Goal: Task Accomplishment & Management: Manage account settings

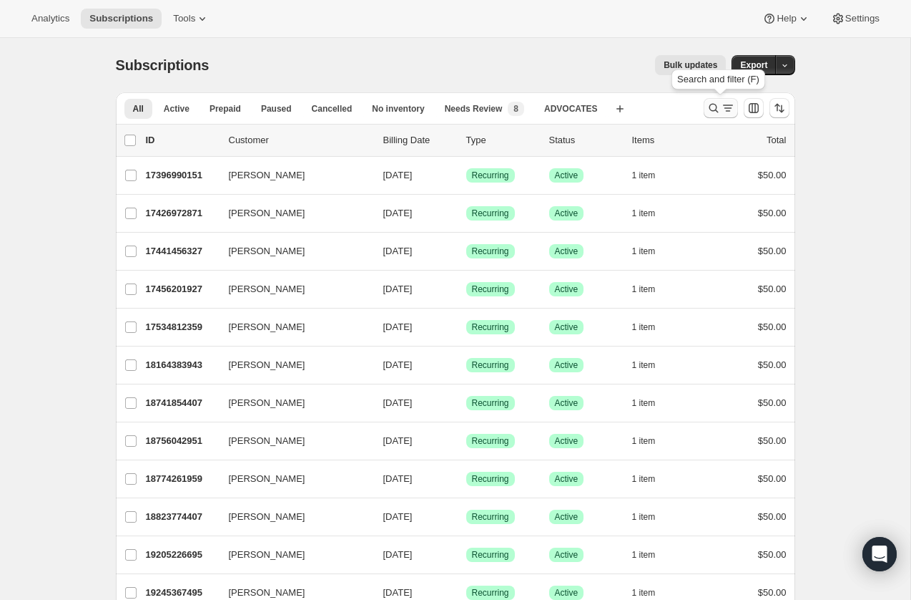
click at [710, 103] on icon "Search and filter results" at bounding box center [714, 108] width 14 height 14
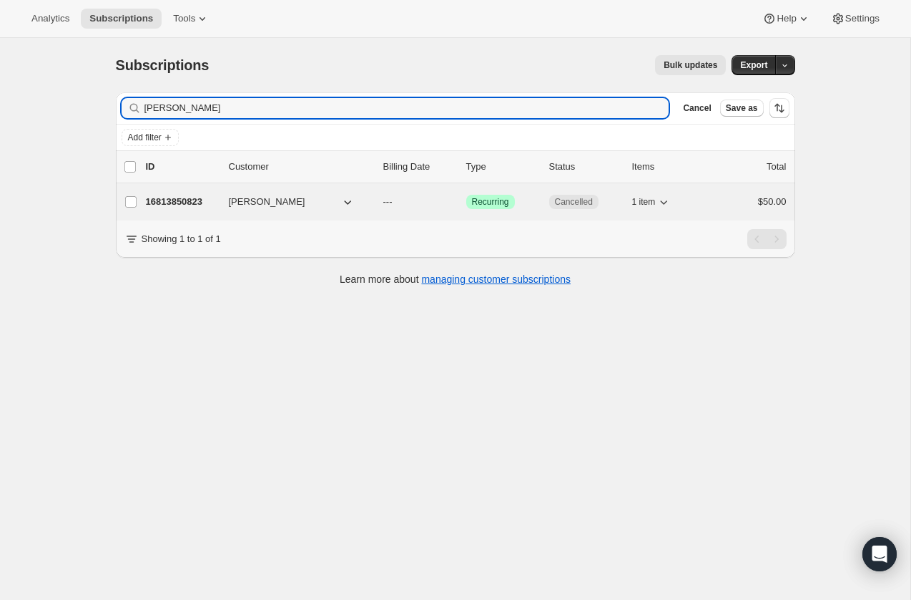
type input "[PERSON_NAME]"
click at [178, 200] on p "16813850823" at bounding box center [182, 202] width 72 height 14
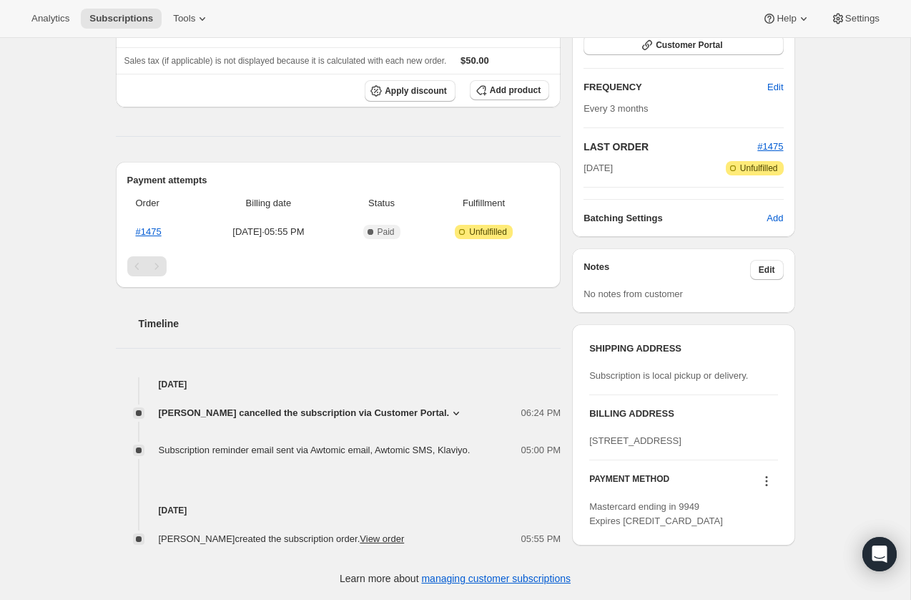
scroll to position [265, 0]
